Goal: Check status

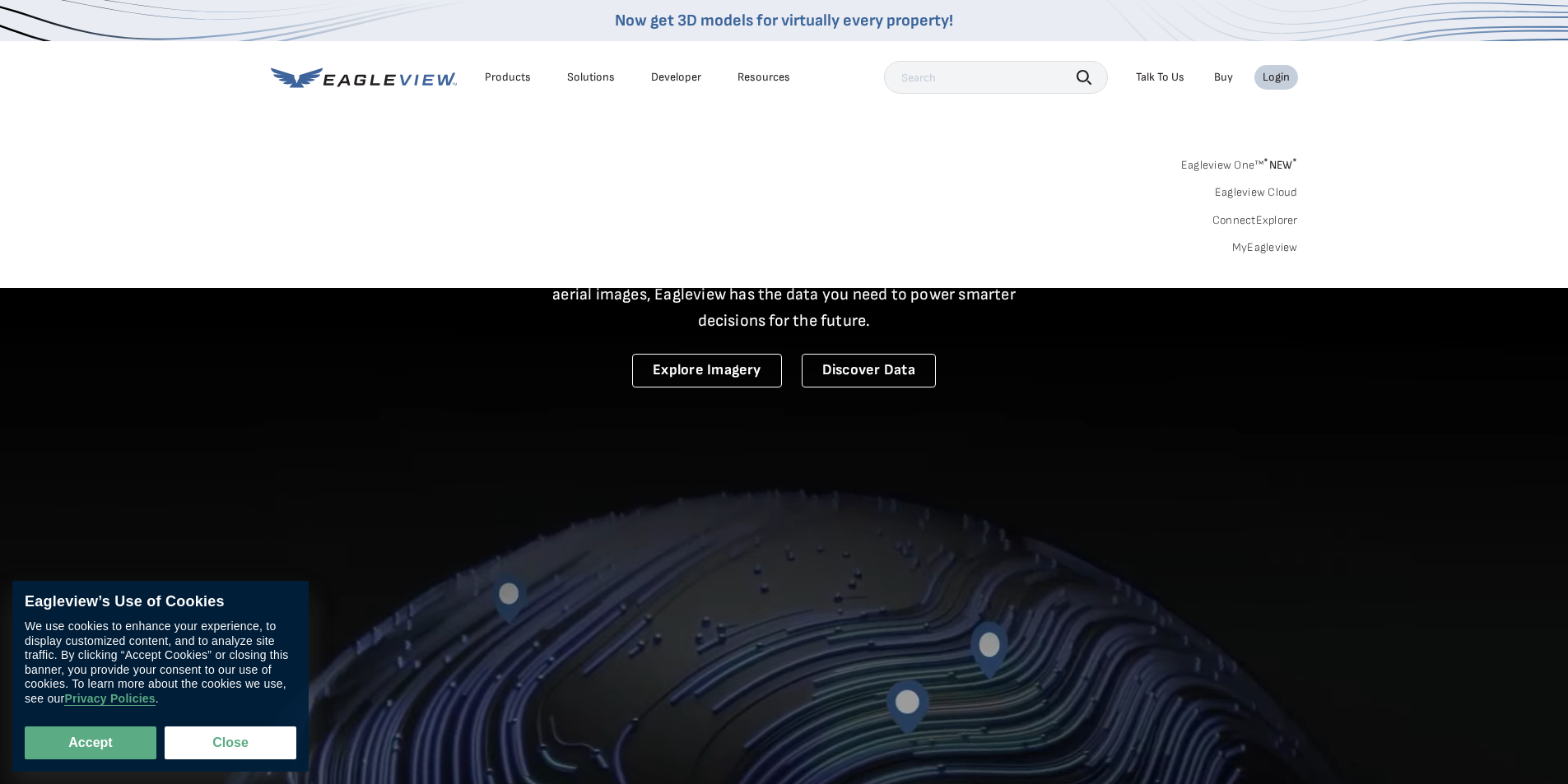
click at [1258, 248] on link "MyEagleview" at bounding box center [1264, 247] width 66 height 14
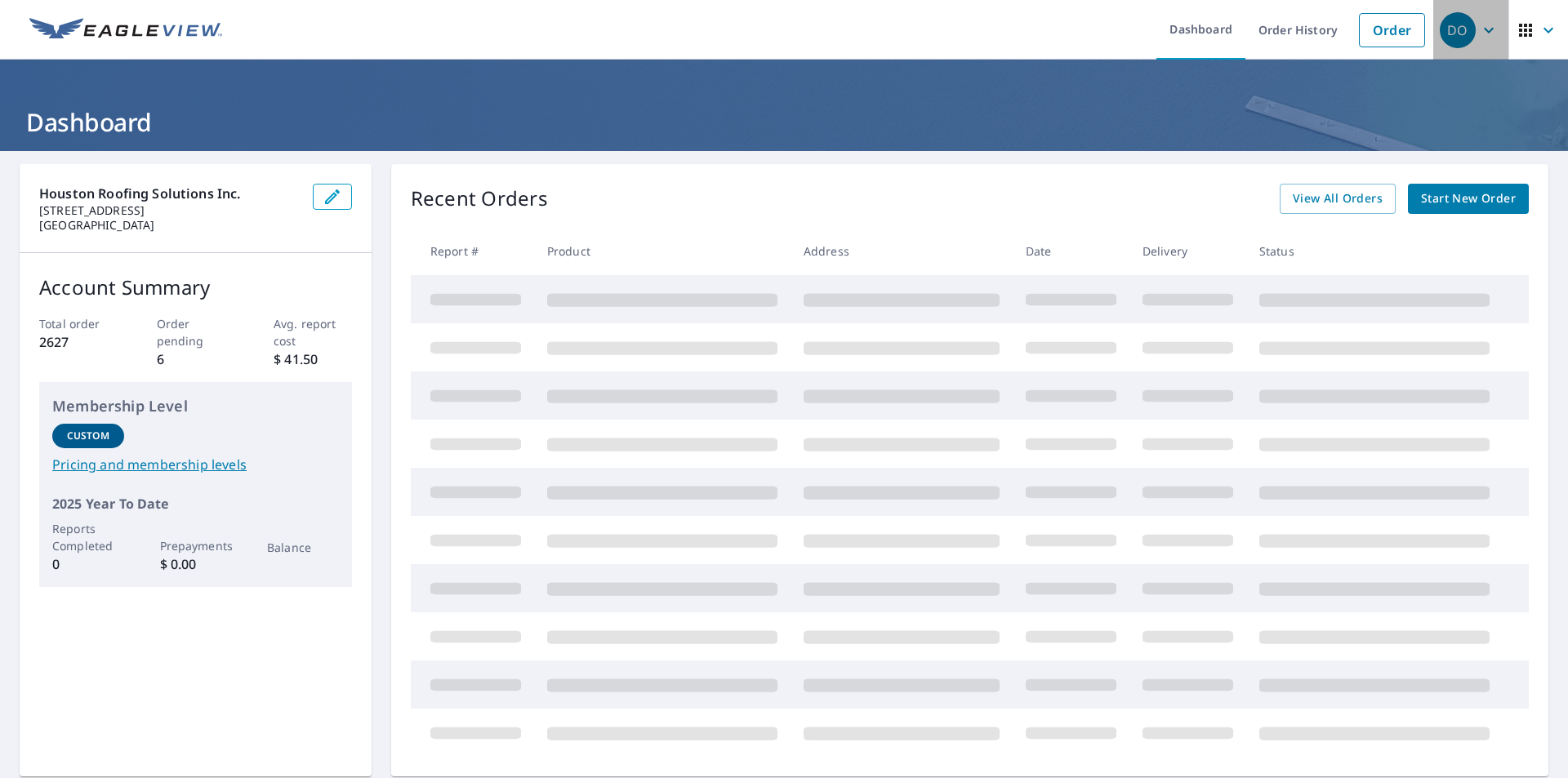
click at [1457, 33] on div "DO" at bounding box center [1457, 30] width 36 height 36
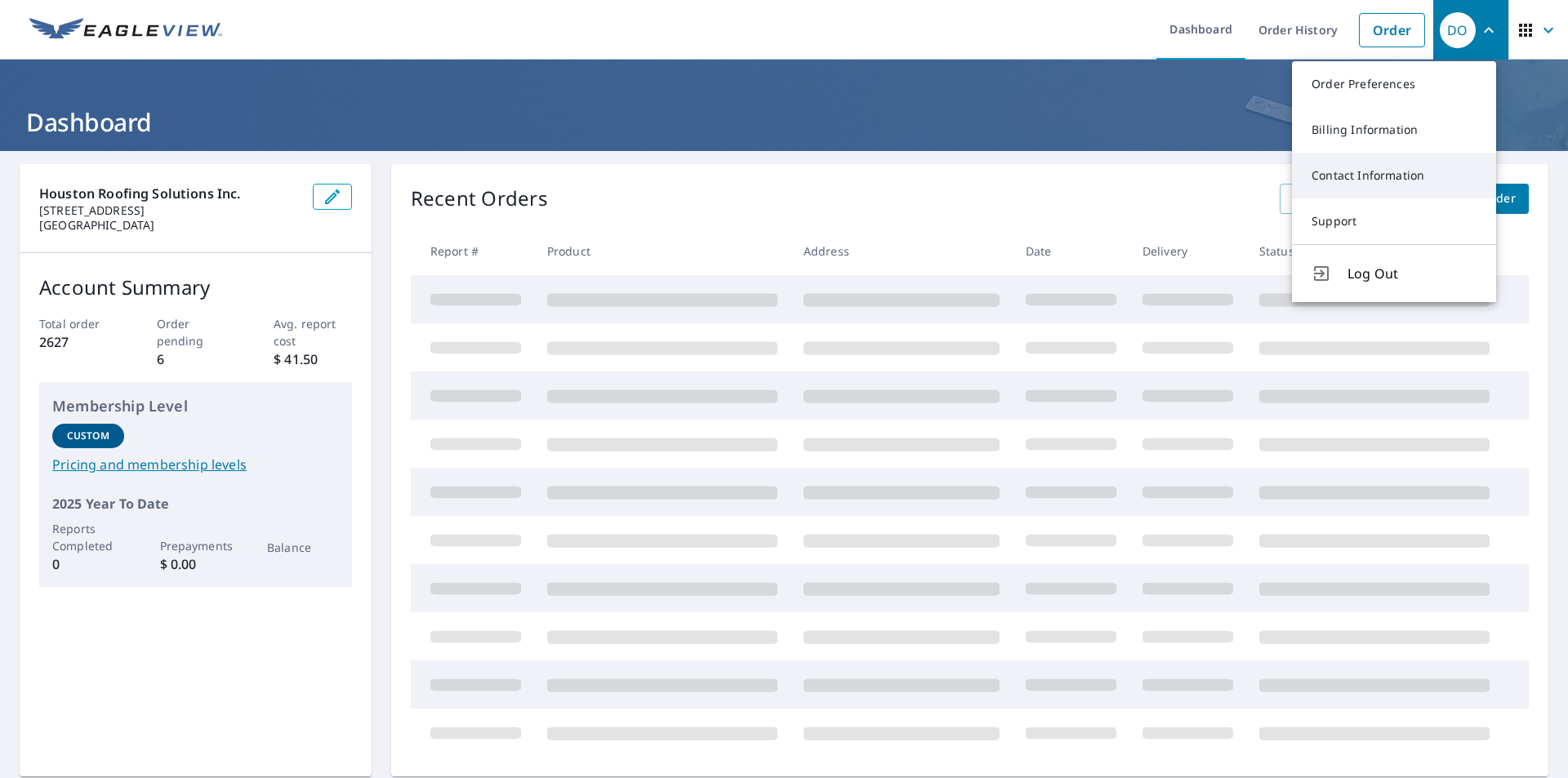
click at [1376, 184] on link "Contact Information" at bounding box center [1393, 175] width 204 height 45
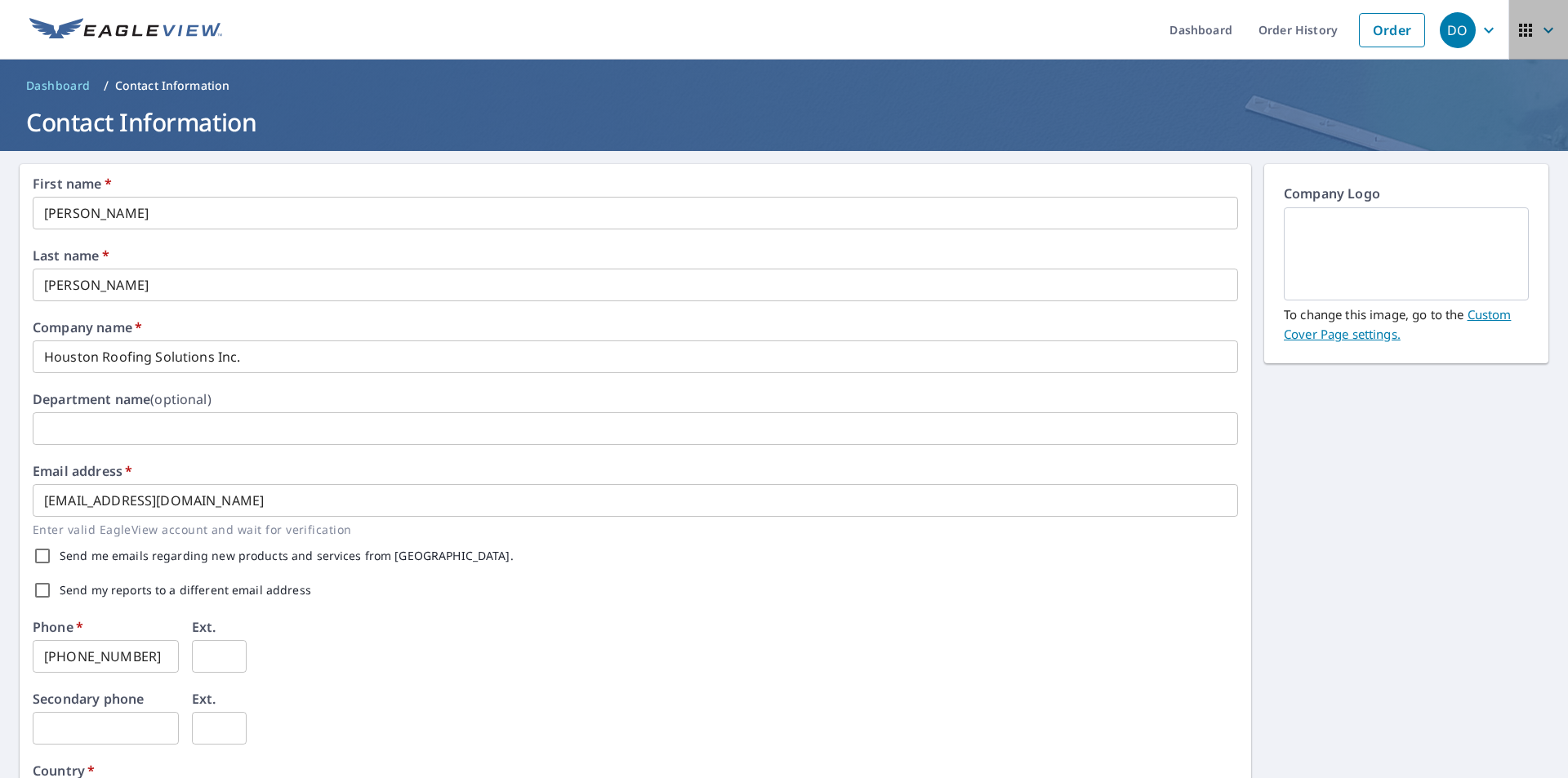
click at [1543, 31] on icon "button" at bounding box center [1547, 29] width 10 height 5
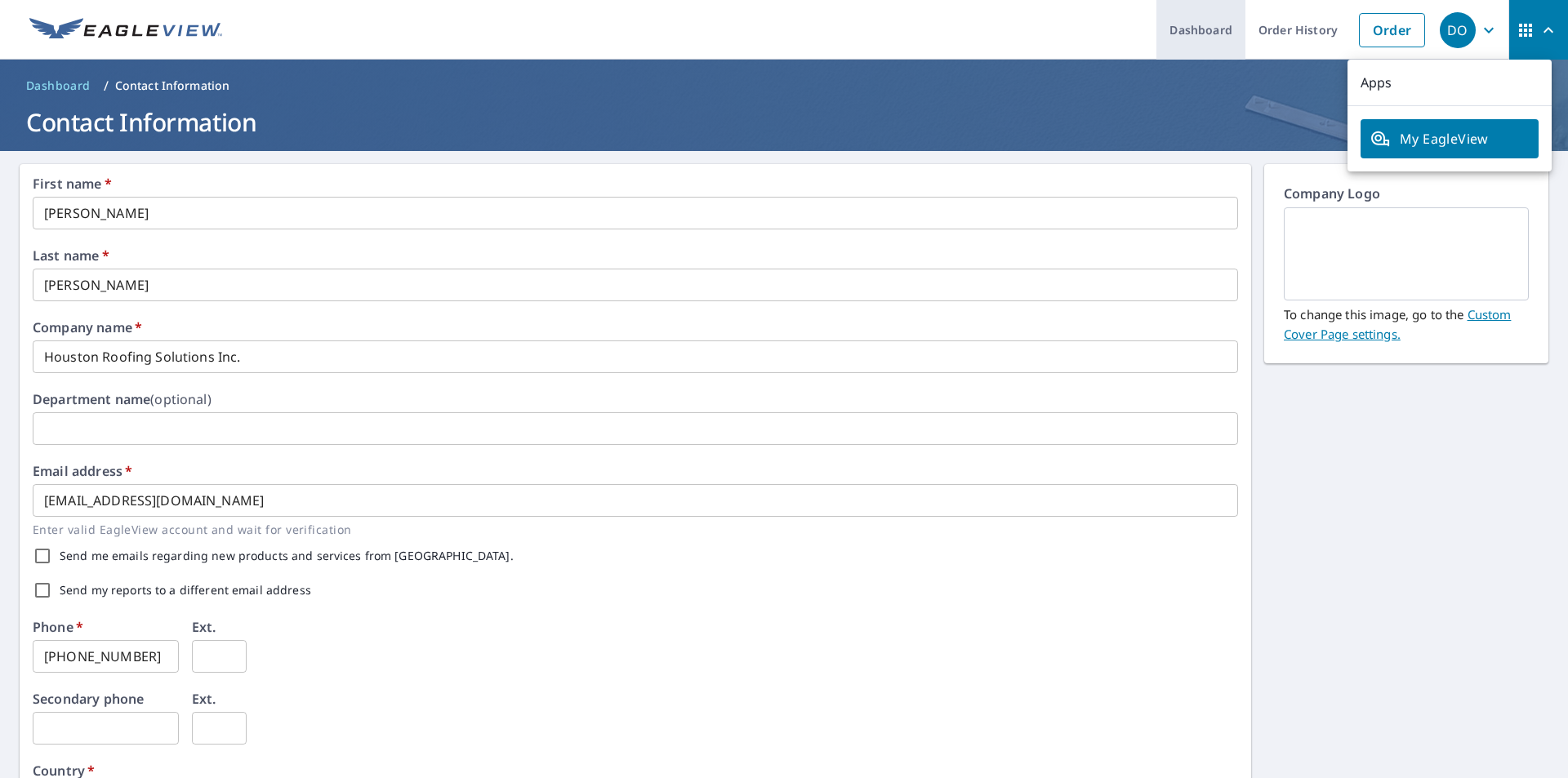
click at [1202, 32] on link "Dashboard" at bounding box center [1201, 29] width 89 height 60
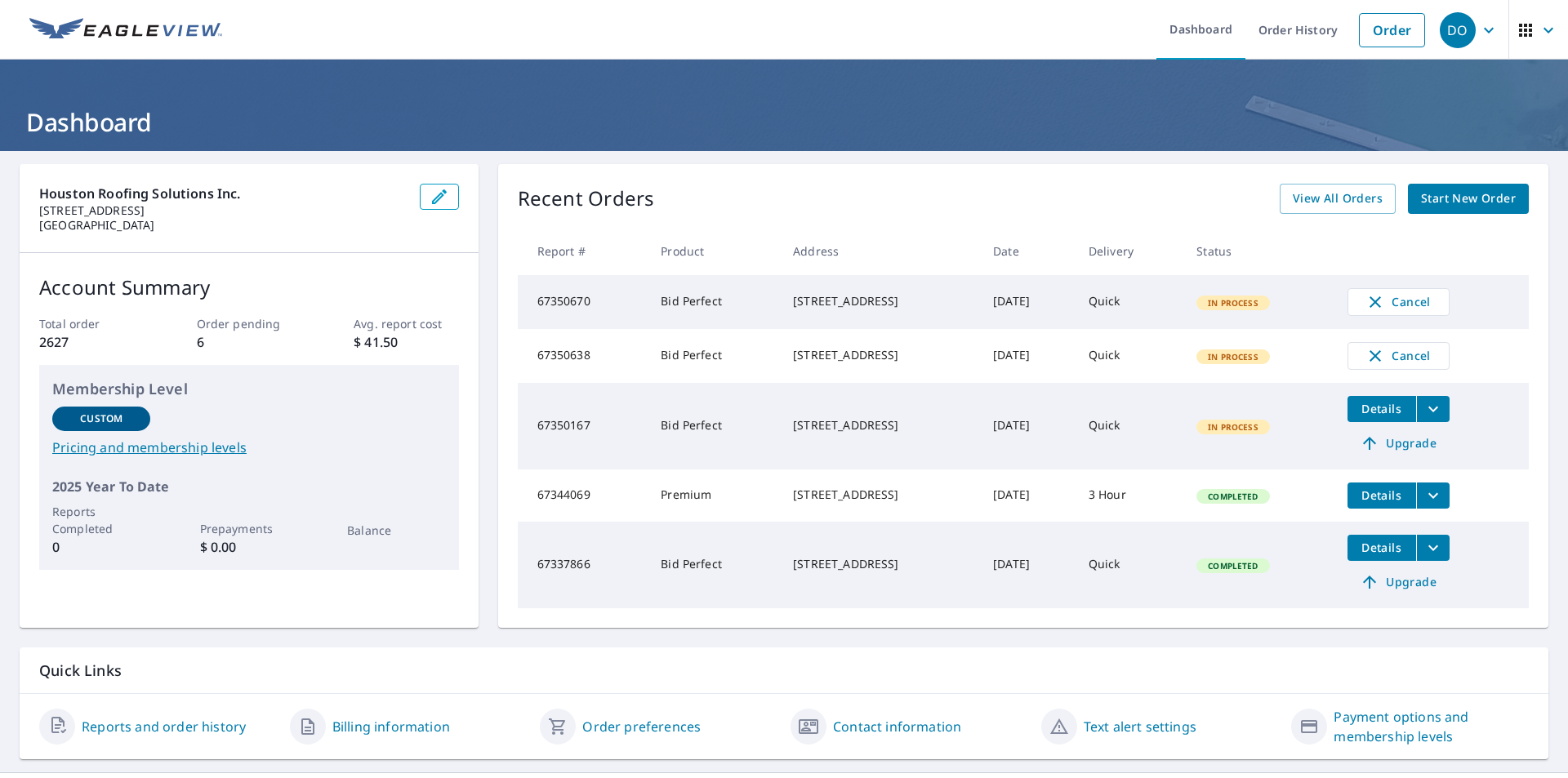
click at [1389, 415] on span "Details" at bounding box center [1382, 408] width 49 height 15
